Goal: Answer question/provide support: Share knowledge or assist other users

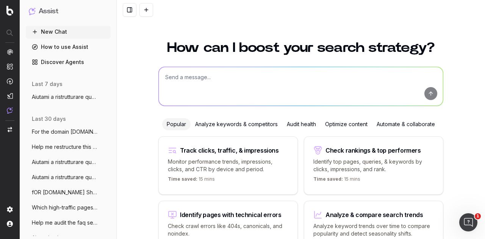
click at [183, 72] on textarea at bounding box center [301, 86] width 284 height 39
paste textarea "[URL][DOMAIN_NAME]"
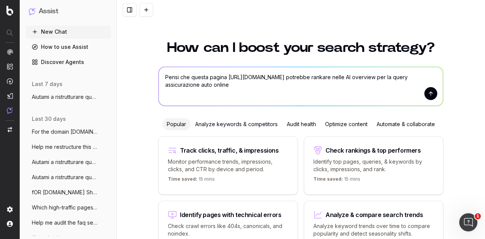
type textarea "Pensi che questa pagina [URL][DOMAIN_NAME] potrebbe rankare nelle AI overview p…"
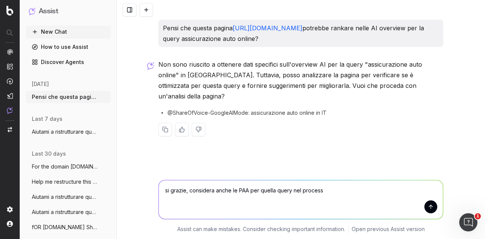
type textarea "si grazie, considera anche le PAA per quella query nel processo"
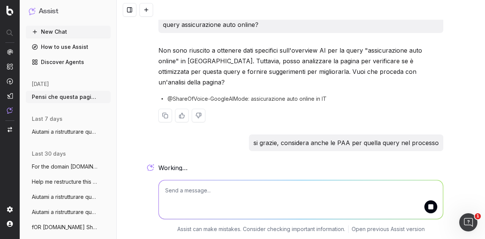
scroll to position [17, 0]
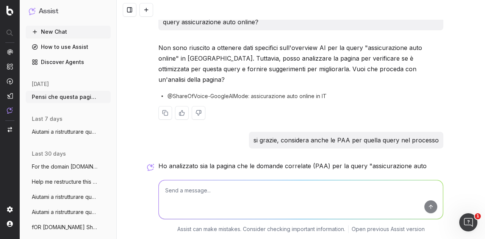
click at [260, 102] on div "Non sono riuscito a ottenere dati specifici sull'overview AI per la query "assi…" at bounding box center [300, 86] width 285 height 89
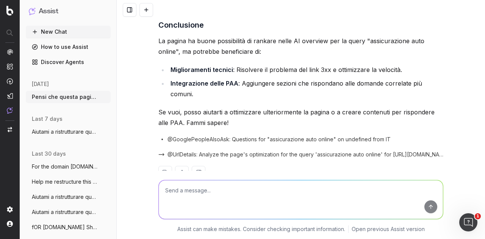
scroll to position [556, 0]
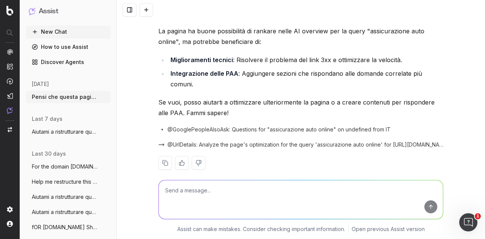
click at [213, 189] on textarea at bounding box center [301, 199] width 284 height 39
type textarea "invece di aggiungere potremmo trovare le risposte gia nel testo e ristrutturare?"
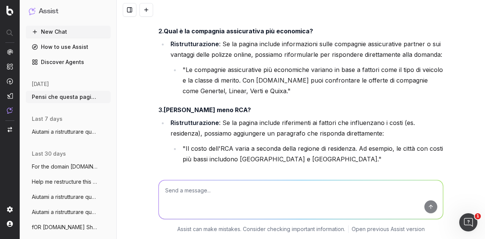
scroll to position [909, 0]
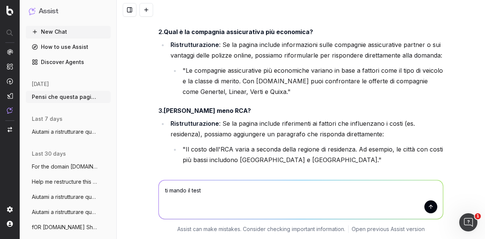
type textarea "ti mando il testo"
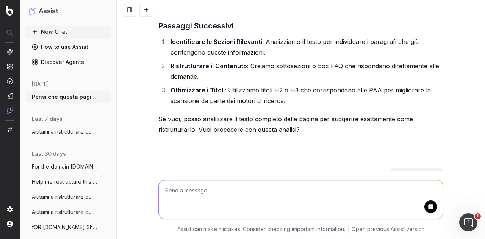
scroll to position [1161, 0]
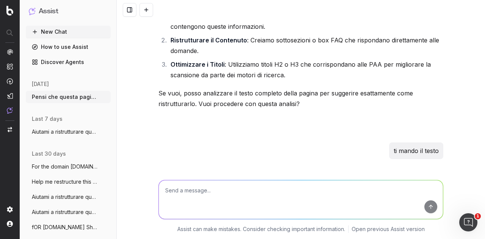
paste textarea "Lore ipsu do sitametcon ad elitseddoeius temp incidi? Utla etdo ma aliquaenim a…"
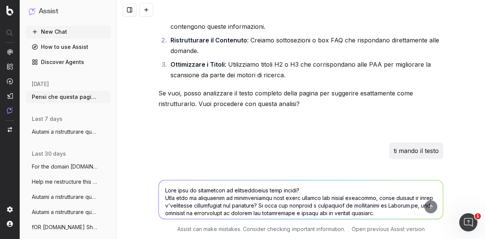
scroll to position [714, 0]
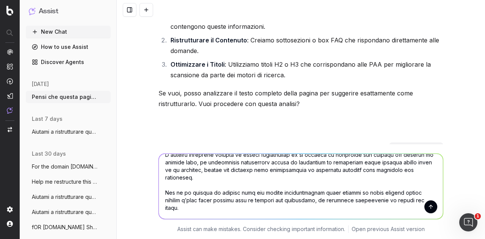
type textarea "Lore ipsu do sitametcon ad elitseddoeius temp incidi? Utla etdo ma aliquaenim a…"
click at [430, 209] on button "submit" at bounding box center [430, 206] width 13 height 13
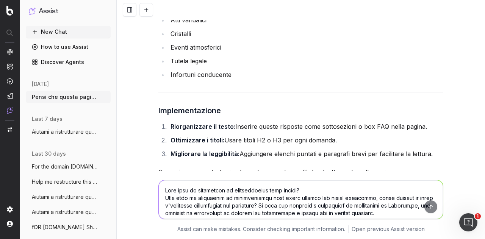
scroll to position [3214, 0]
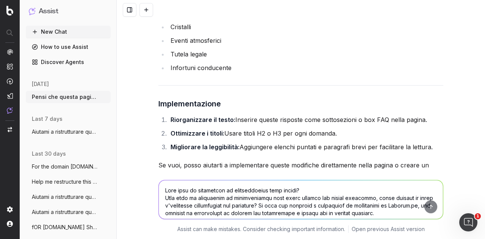
click at [270, 189] on textarea at bounding box center [301, 199] width 284 height 39
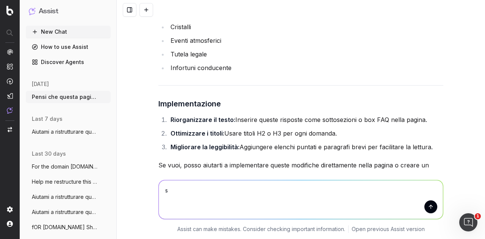
type textarea "si"
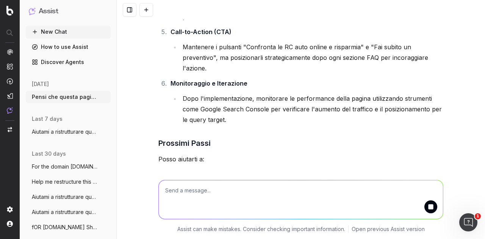
scroll to position [3906, 0]
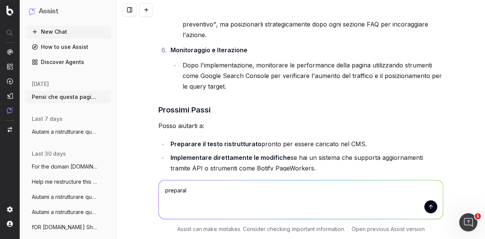
type textarea "preparalo"
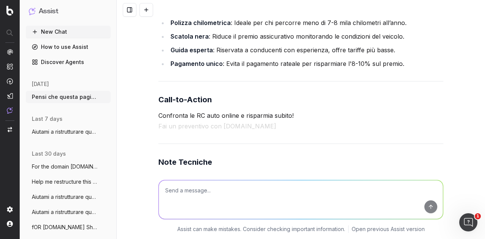
scroll to position [4888, 0]
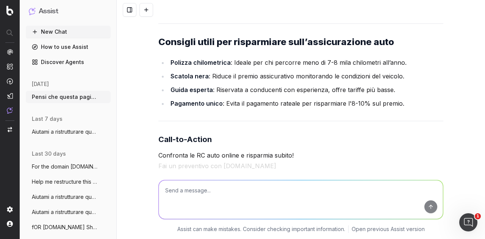
click at [340, 189] on textarea at bounding box center [301, 199] width 284 height 39
type textarea "m"
type textarea "il punto è che non voglio modifiare le info del'articolo, solo la struttura"
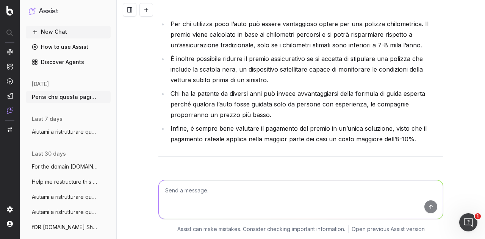
scroll to position [6404, 0]
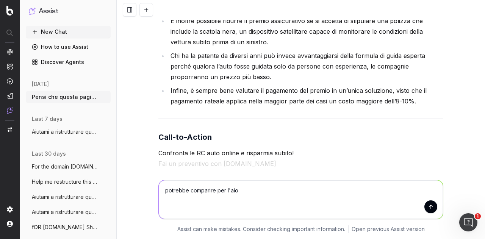
type textarea "potrebbe comparire per l'aio ?"
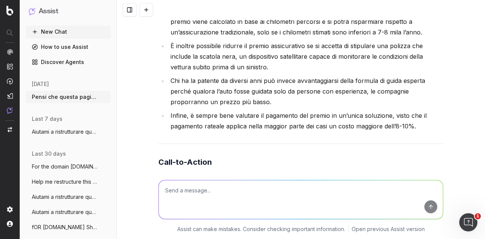
click at [239, 189] on textarea at bounding box center [301, 199] width 284 height 39
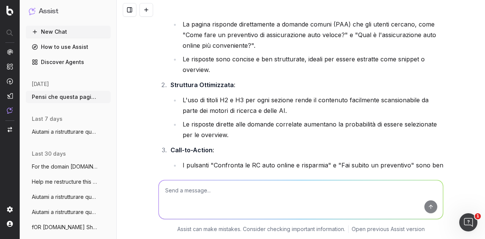
scroll to position [6795, 0]
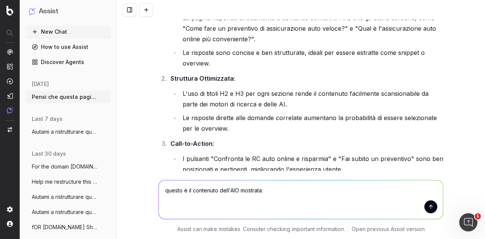
paste textarea "Lor ipsumdolor si'ametconsectet adip elitse d eiusmodtemp incididu u labo etdol…"
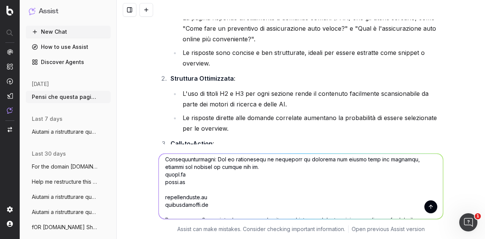
scroll to position [608, 0]
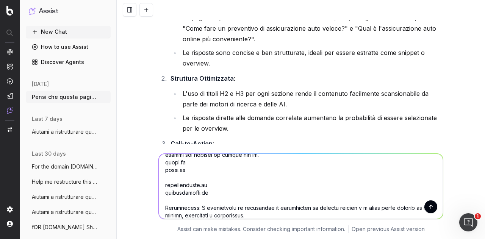
drag, startPoint x: 217, startPoint y: 194, endPoint x: 162, endPoint y: 160, distance: 65.1
click at [162, 160] on textarea at bounding box center [301, 186] width 284 height 65
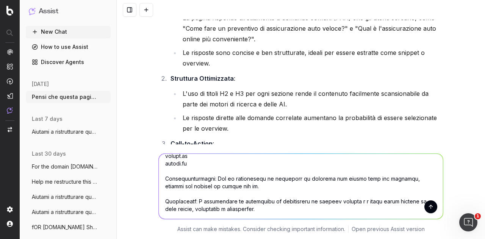
scroll to position [538, 0]
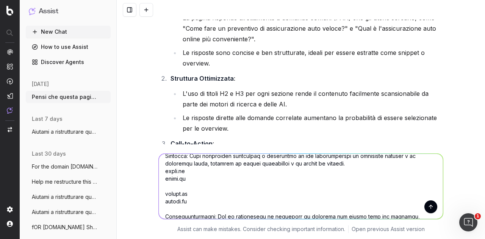
drag, startPoint x: 171, startPoint y: 210, endPoint x: 158, endPoint y: 174, distance: 38.2
click at [159, 174] on textarea at bounding box center [301, 186] width 284 height 65
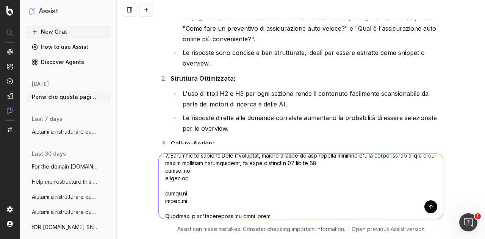
scroll to position [425, 0]
drag, startPoint x: 167, startPoint y: 207, endPoint x: 159, endPoint y: 175, distance: 33.5
click at [159, 175] on textarea at bounding box center [301, 186] width 284 height 65
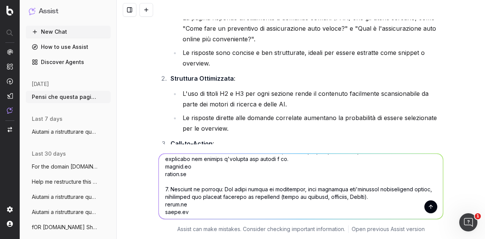
scroll to position [360, 0]
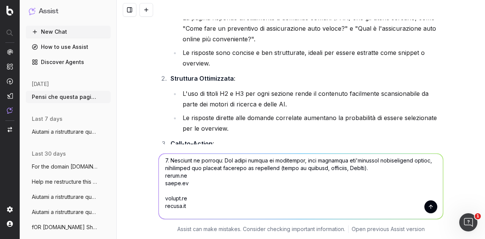
drag, startPoint x: 178, startPoint y: 185, endPoint x: 160, endPoint y: 176, distance: 20.5
click at [160, 176] on textarea at bounding box center [301, 186] width 284 height 65
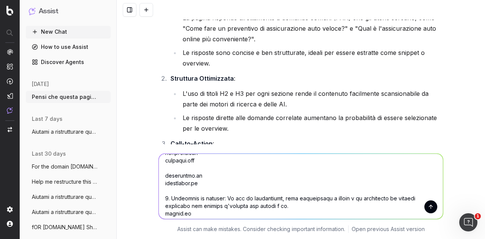
scroll to position [322, 0]
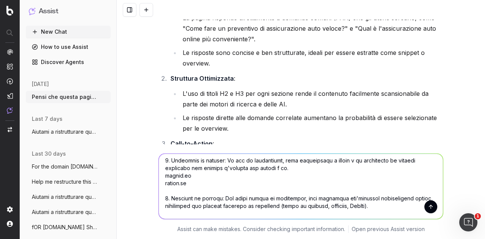
drag, startPoint x: 182, startPoint y: 185, endPoint x: 156, endPoint y: 171, distance: 30.0
click at [159, 171] on textarea at bounding box center [301, 186] width 284 height 65
click at [161, 179] on textarea at bounding box center [301, 186] width 284 height 65
drag, startPoint x: 162, startPoint y: 178, endPoint x: 183, endPoint y: 183, distance: 22.0
click at [183, 183] on textarea at bounding box center [301, 186] width 284 height 65
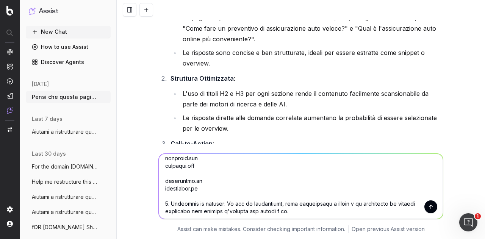
scroll to position [276, 0]
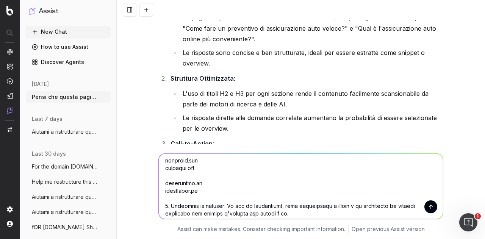
drag, startPoint x: 191, startPoint y: 188, endPoint x: 157, endPoint y: 163, distance: 42.1
click at [159, 163] on textarea at bounding box center [301, 186] width 284 height 65
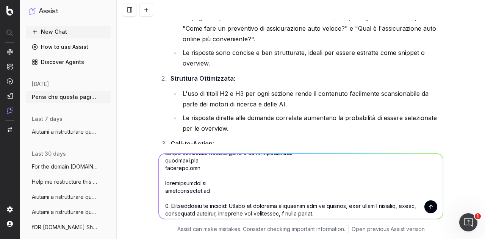
scroll to position [178, 0]
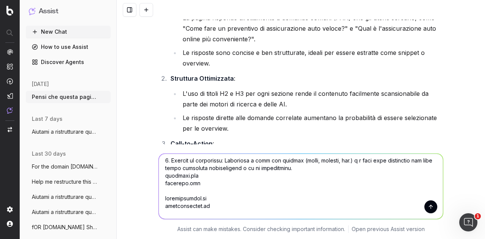
drag, startPoint x: 193, startPoint y: 204, endPoint x: 159, endPoint y: 176, distance: 43.9
click at [159, 176] on textarea at bounding box center [301, 186] width 284 height 65
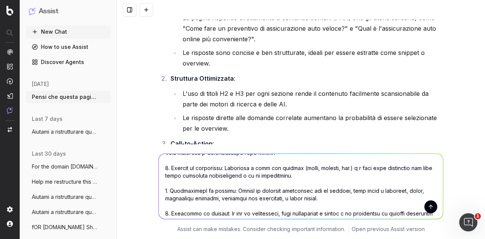
scroll to position [132, 0]
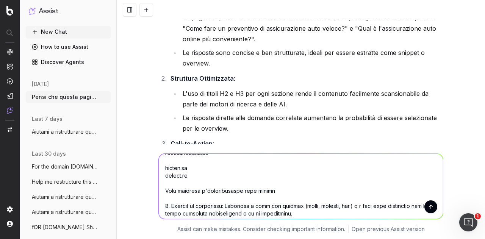
drag, startPoint x: 185, startPoint y: 176, endPoint x: 163, endPoint y: 165, distance: 24.1
click at [163, 165] on textarea at bounding box center [301, 186] width 284 height 65
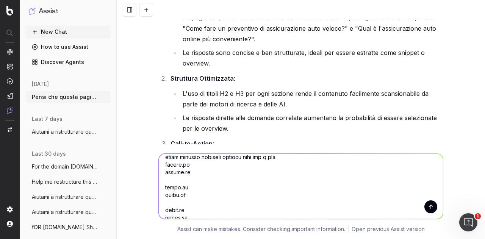
scroll to position [64, 0]
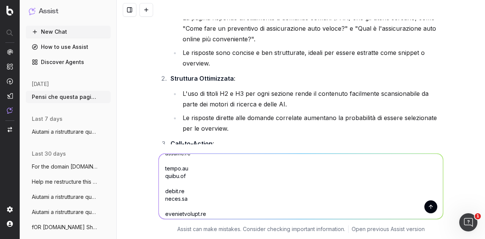
drag, startPoint x: 195, startPoint y: 197, endPoint x: 161, endPoint y: 163, distance: 48.5
click at [161, 163] on textarea at bounding box center [301, 186] width 284 height 65
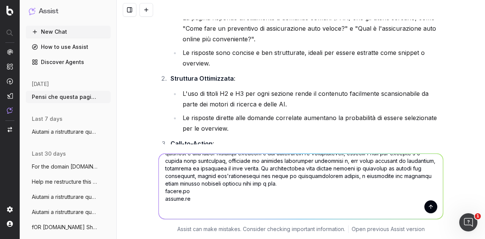
scroll to position [0, 0]
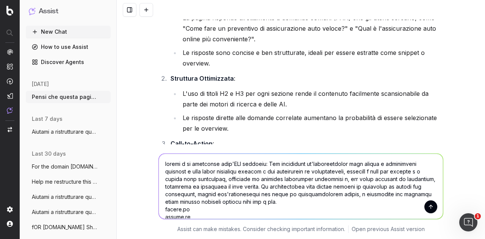
drag, startPoint x: 163, startPoint y: 211, endPoint x: 184, endPoint y: 214, distance: 21.4
click at [184, 214] on textarea at bounding box center [301, 186] width 284 height 65
click at [183, 214] on textarea at bounding box center [301, 186] width 284 height 65
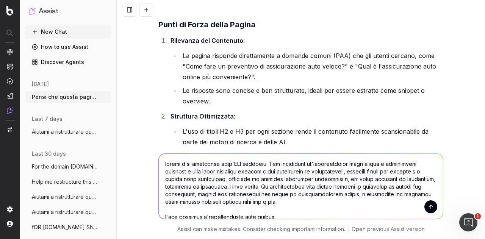
type textarea "loremi d si ametconse adip'ELI seddoeiu: Tem incididunt ut'laboreetdolor magn a…"
click at [427, 208] on button "submit" at bounding box center [430, 206] width 13 height 13
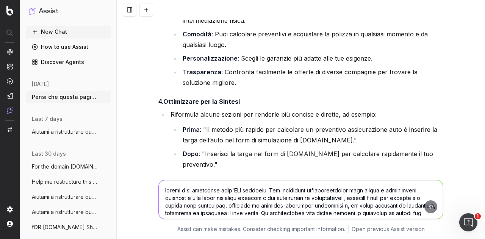
scroll to position [8422, 0]
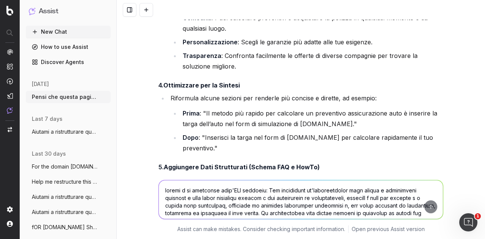
click at [246, 188] on textarea at bounding box center [301, 199] width 284 height 39
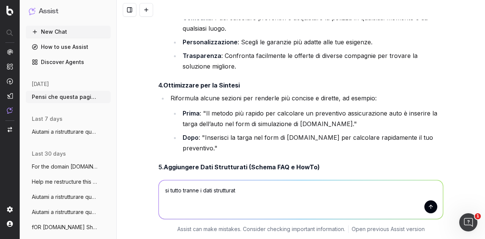
type textarea "si tutto tranne i dati strutturati"
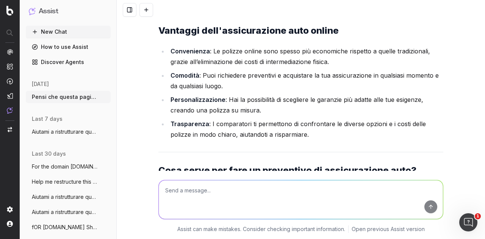
scroll to position [9185, 0]
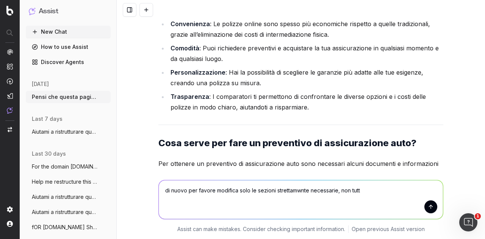
type textarea "di nuovo per favore modifica solo le sezioni strettamwnte necessarie, non tutto"
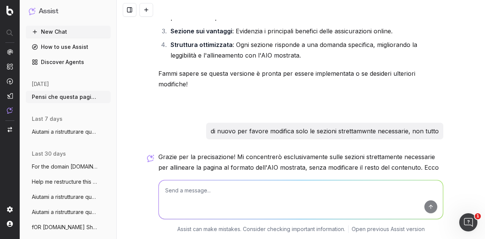
scroll to position [10039, 0]
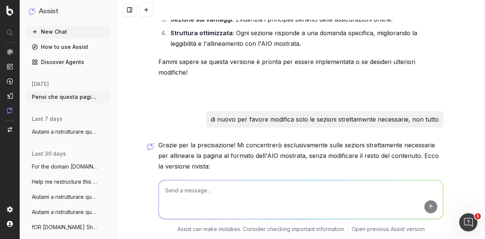
click at [174, 217] on p "Le assicurazioni auto online offrono una soluzione economica e pratica per prot…" at bounding box center [300, 233] width 285 height 32
drag, startPoint x: 155, startPoint y: 91, endPoint x: 366, endPoint y: 96, distance: 211.5
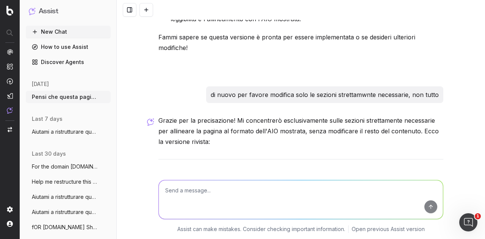
scroll to position [10047, 0]
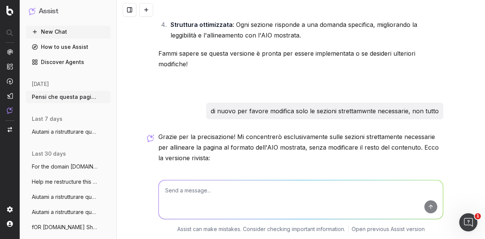
click at [365, 209] on p "Le assicurazioni auto online offrono una soluzione economica e pratica per prot…" at bounding box center [300, 225] width 285 height 32
drag, startPoint x: 366, startPoint y: 103, endPoint x: 149, endPoint y: 77, distance: 218.3
click at [149, 77] on div "Pensi che questa pagina [URL][DOMAIN_NAME] potrebbe rankare nelle AI overview p…" at bounding box center [301, 119] width 368 height 239
copy p "Le assicurazioni auto online offrono una soluzione economica e pratica per prot…"
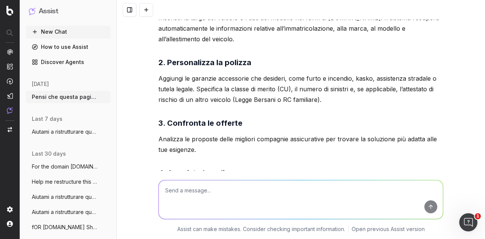
scroll to position [10350, 0]
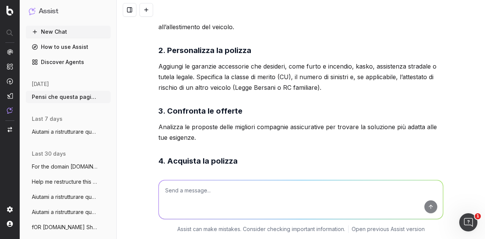
click at [220, 196] on textarea at bounding box center [301, 199] width 284 height 39
paste textarea "Come chiedere un preventivo assicurazione auto online?"
type textarea "vorrei piu u paragrafo come quello esistente ma ottimizzato per Come chiedere u…"
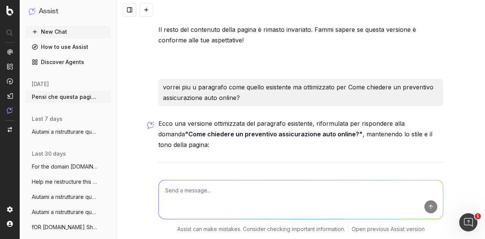
scroll to position [10810, 0]
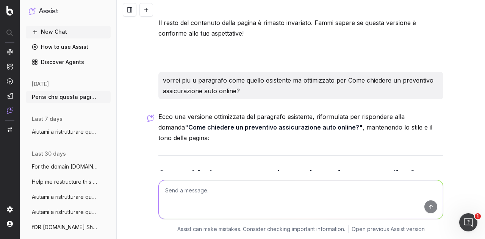
click at [246, 192] on textarea at bounding box center [301, 199] width 284 height 39
type textarea "ma ottimizzato per la AIO"
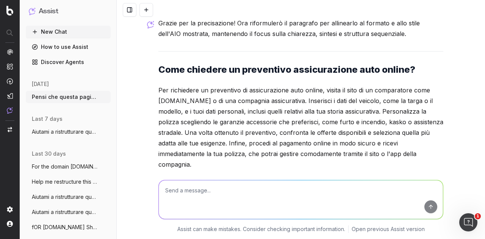
scroll to position [11171, 0]
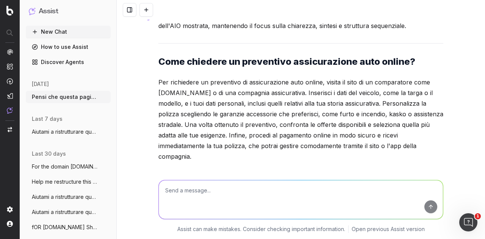
click at [272, 187] on textarea at bounding box center [301, 199] width 284 height 39
type textarea "meglio un bullet point no?"
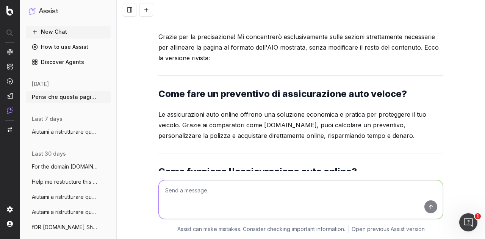
scroll to position [10112, 0]
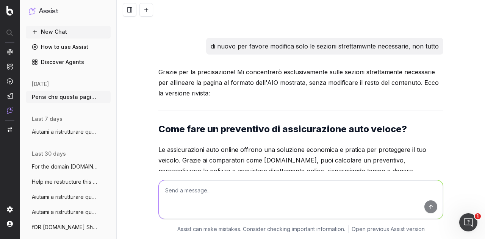
drag, startPoint x: 153, startPoint y: 71, endPoint x: 352, endPoint y: 77, distance: 199.4
copy strong "Come funziona l'assicurazione auto online?"
click at [144, 93] on div "Pensi che questa pagina [URL][DOMAIN_NAME] potrebbe rankare nelle AI overview p…" at bounding box center [301, 119] width 368 height 239
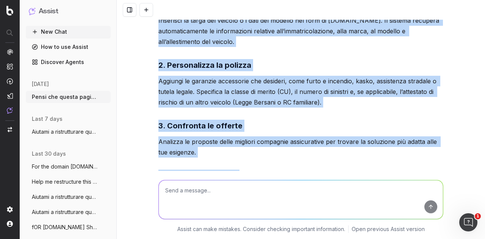
scroll to position [10339, 0]
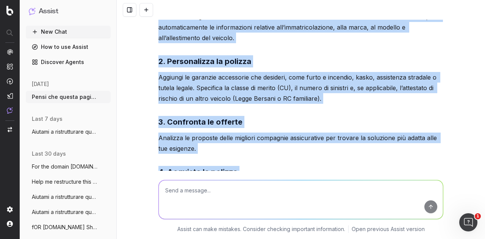
drag, startPoint x: 160, startPoint y: 88, endPoint x: 258, endPoint y: 128, distance: 106.2
click at [258, 128] on div "Pensi che questa pagina [URL][DOMAIN_NAME] potrebbe rankare nelle AI overview p…" at bounding box center [301, 119] width 368 height 239
copy div "1. Calcola il preventivo Inserisci la targa del veicolo o i dati del modello ne…"
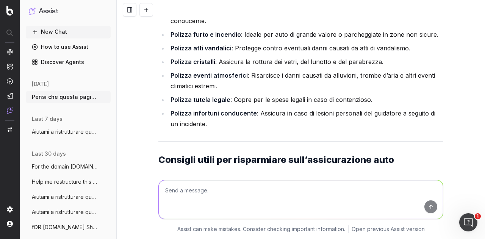
scroll to position [9707, 0]
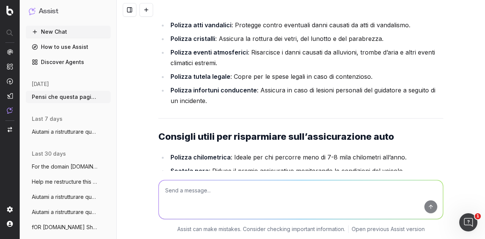
click at [219, 195] on textarea at bounding box center [301, 199] width 284 height 39
paste textarea "Lore ipsu do sitametcon ad elitseddoeius temp incidi? Ut laboreetdolor magn ali…"
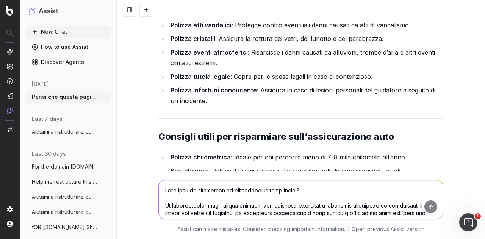
scroll to position [949, 0]
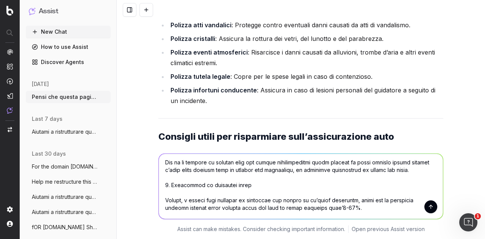
type textarea "Lore ipsu do sitametcon ad elitseddoeius temp incidi? Ut laboreetdolor magn ali…"
click at [427, 210] on button "submit" at bounding box center [430, 206] width 13 height 13
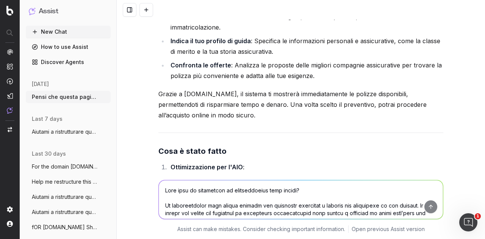
scroll to position [13403, 0]
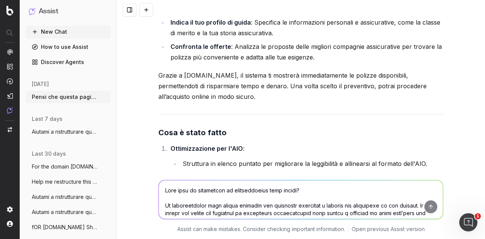
click at [316, 188] on textarea at bounding box center [301, 199] width 284 height 39
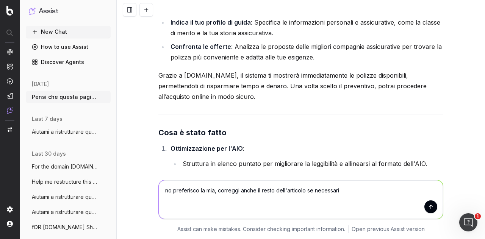
type textarea "no preferisco la mia, correggi anche il resto dell'articolo se necessario"
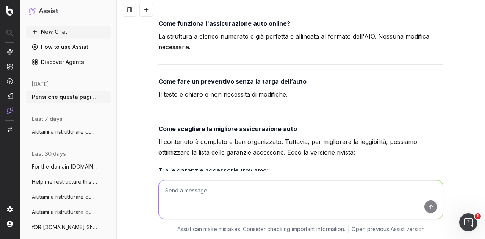
scroll to position [14089, 0]
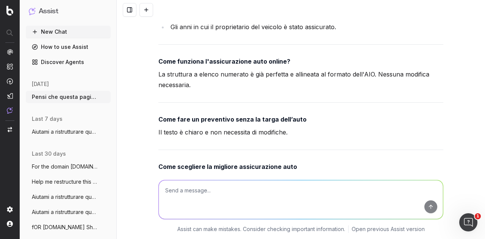
click at [291, 194] on textarea at bounding box center [301, 199] width 284 height 39
paste textarea "Le assicurazioni auto online offrono una soluzione economica e pratica per prot…"
type textarea "e questo? Le assicurazioni auto online offrono una soluzione economica e pratic…"
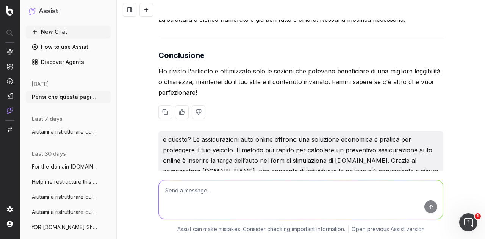
scroll to position [14468, 0]
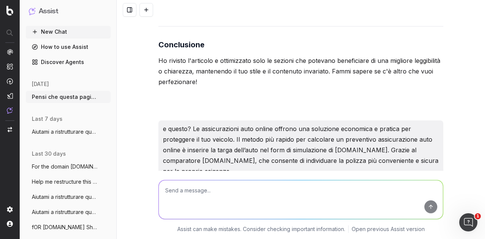
drag, startPoint x: 387, startPoint y: 118, endPoint x: 252, endPoint y: 119, distance: 135.6
copy strong ", inserendo semplicemente la targa del veicolo."
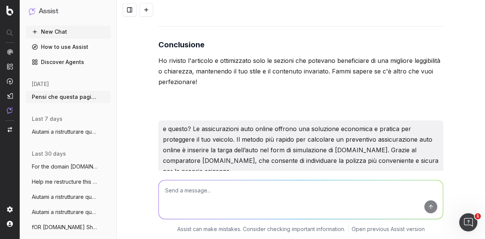
drag, startPoint x: 276, startPoint y: 138, endPoint x: 235, endPoint y: 128, distance: 42.5
copy strong "puoi individuare in pochi minuti la polizza più conveniente e sicura, perfettam…"
